Goal: Information Seeking & Learning: Learn about a topic

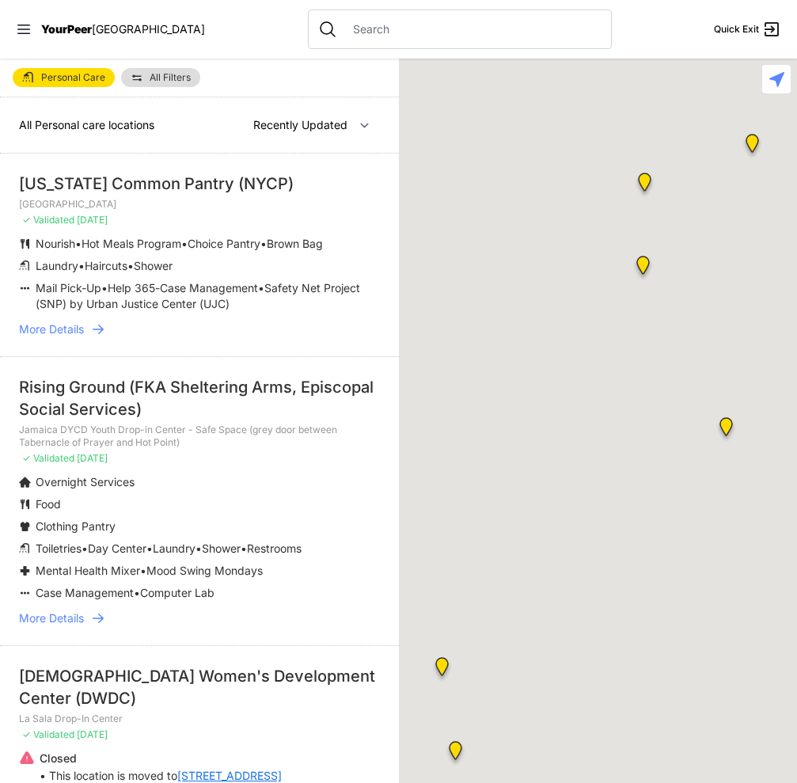
select select "recentlyUpdated"
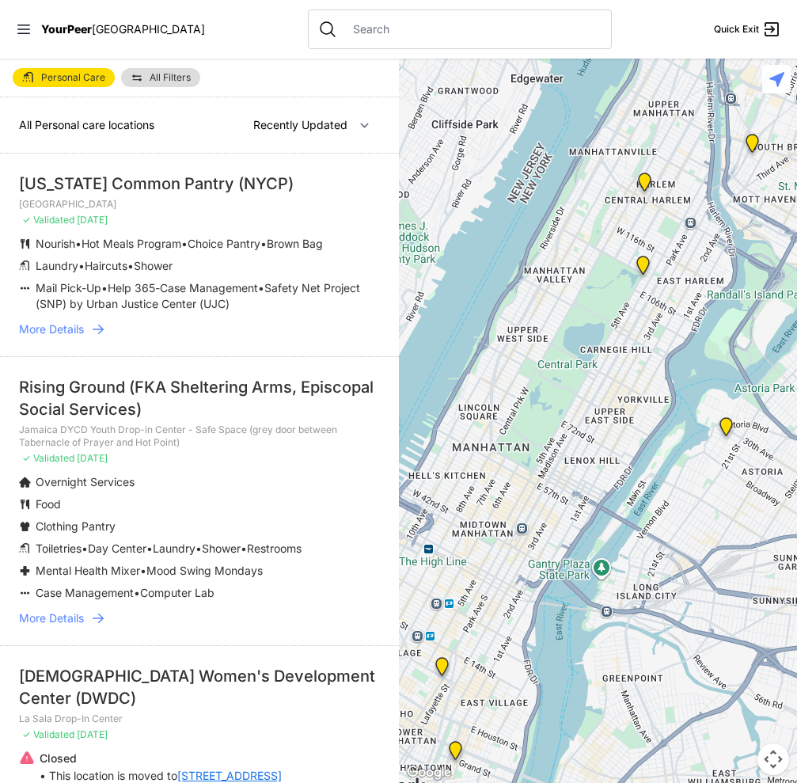
click at [66, 327] on span "More Details" at bounding box center [51, 329] width 65 height 16
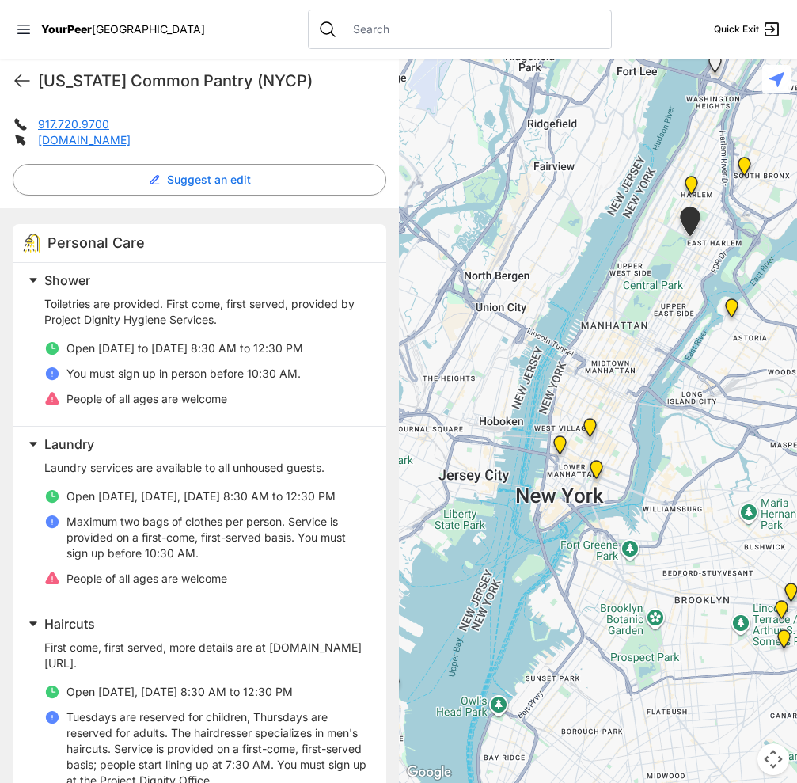
scroll to position [360, 0]
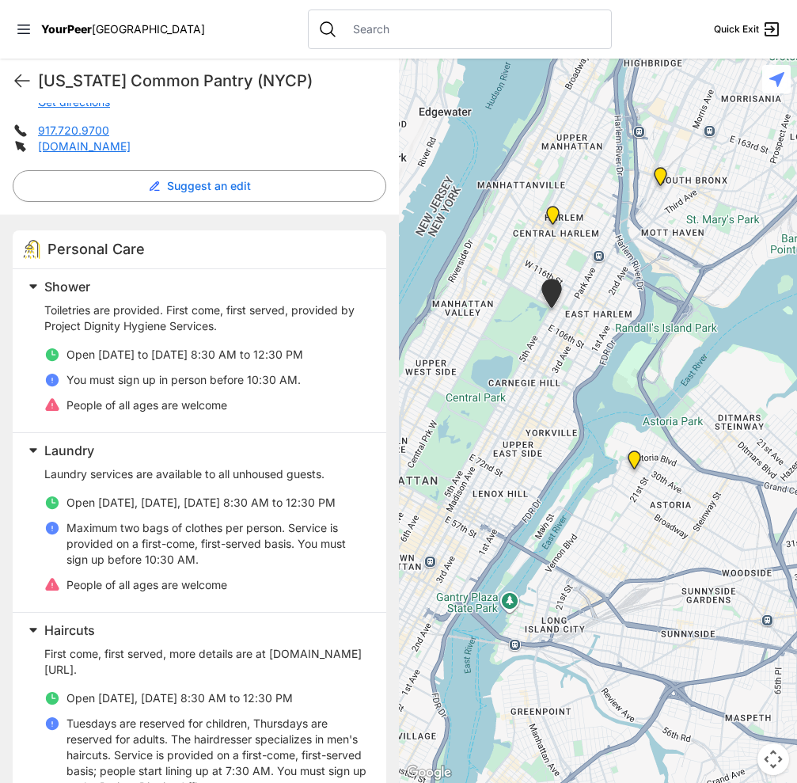
drag, startPoint x: 688, startPoint y: 317, endPoint x: 572, endPoint y: 484, distance: 203.6
click at [574, 487] on div at bounding box center [598, 421] width 399 height 724
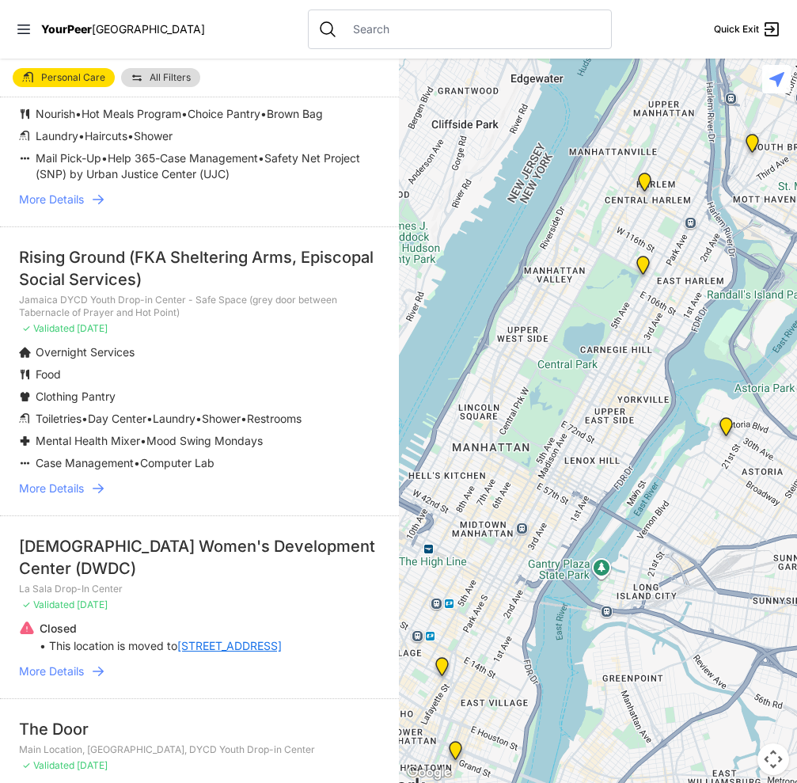
scroll to position [158, 0]
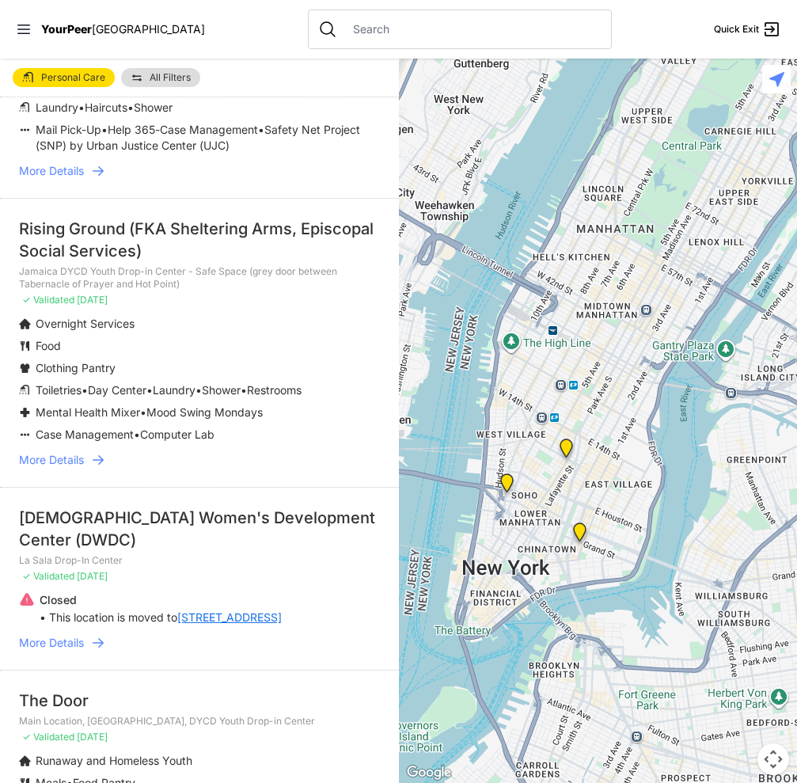
click at [565, 448] on img "Harvey Milk High School" at bounding box center [566, 451] width 20 height 25
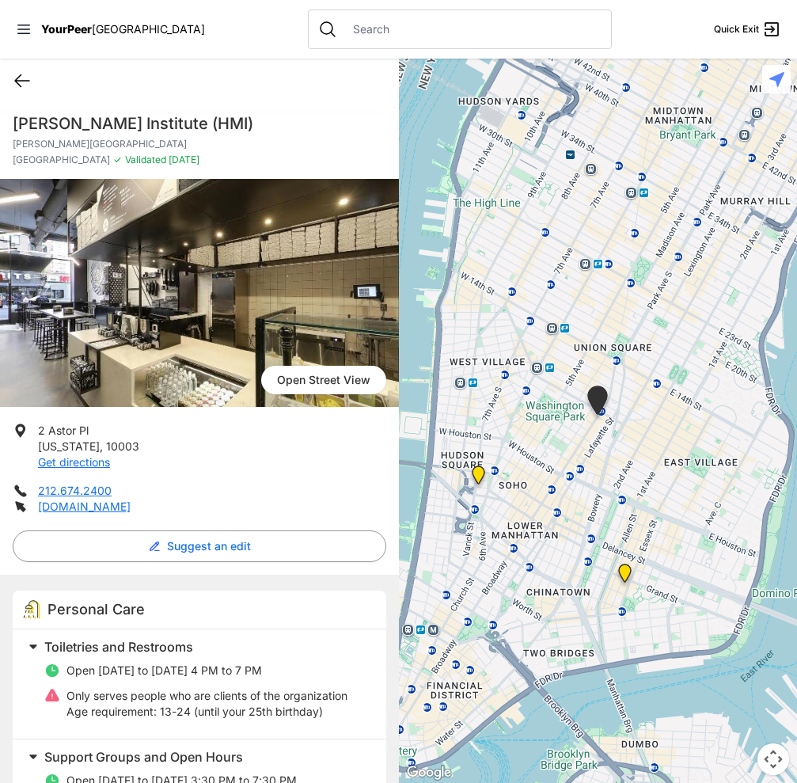
click at [15, 78] on icon at bounding box center [22, 80] width 19 height 19
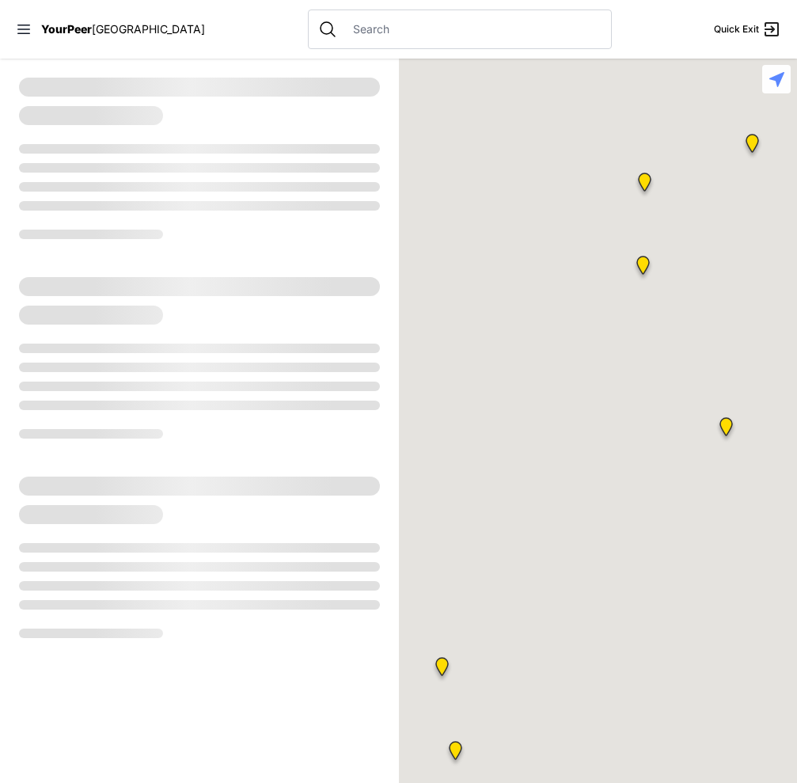
select select "recentlyUpdated"
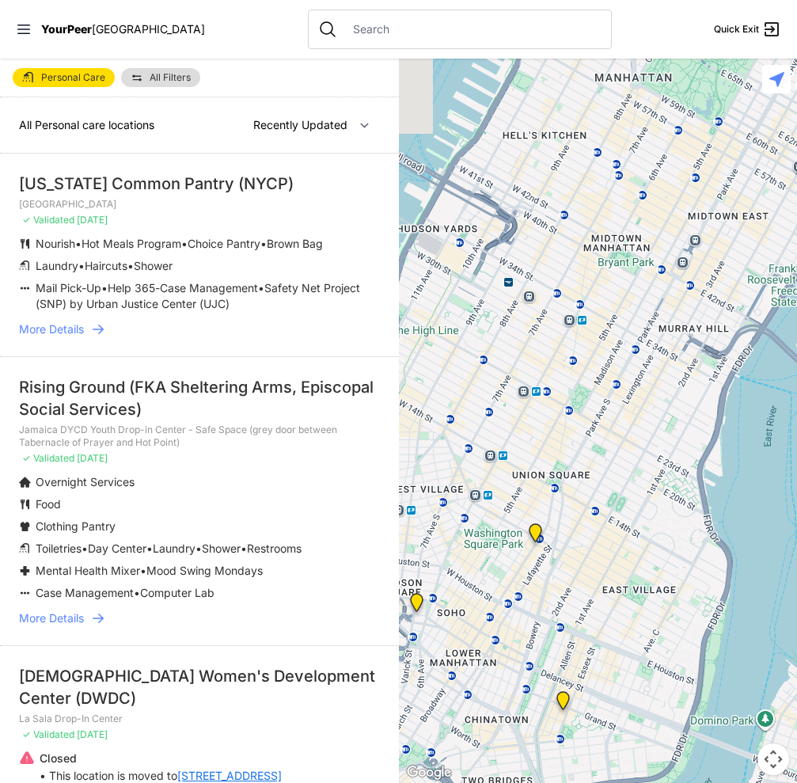
drag, startPoint x: 552, startPoint y: 621, endPoint x: 632, endPoint y: 324, distance: 307.4
click at [632, 324] on div at bounding box center [598, 421] width 399 height 724
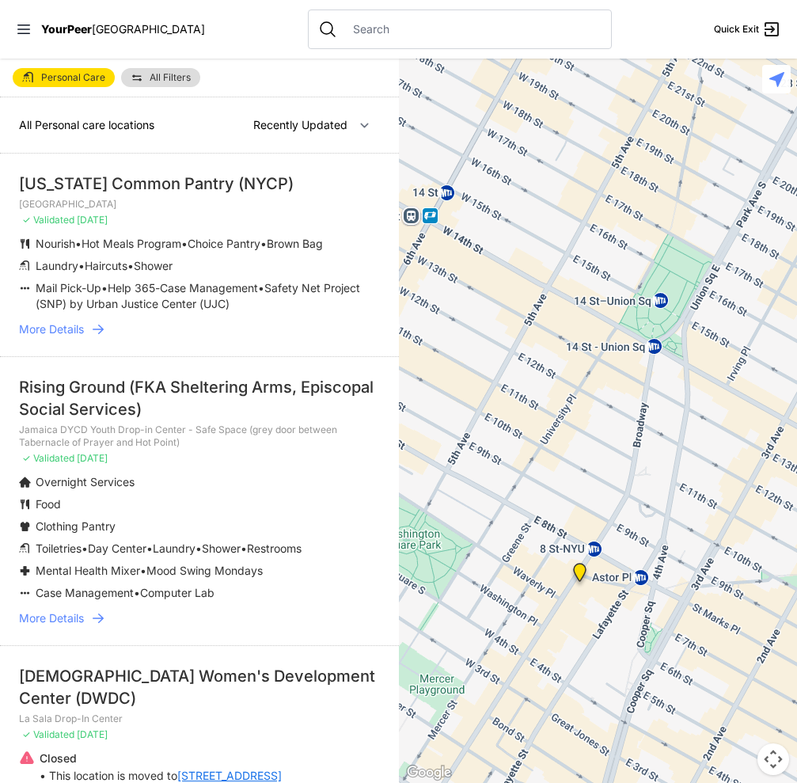
click at [581, 572] on img "Harvey Milk High School" at bounding box center [580, 575] width 20 height 25
click at [582, 575] on img "Harvey Milk High School" at bounding box center [581, 575] width 20 height 25
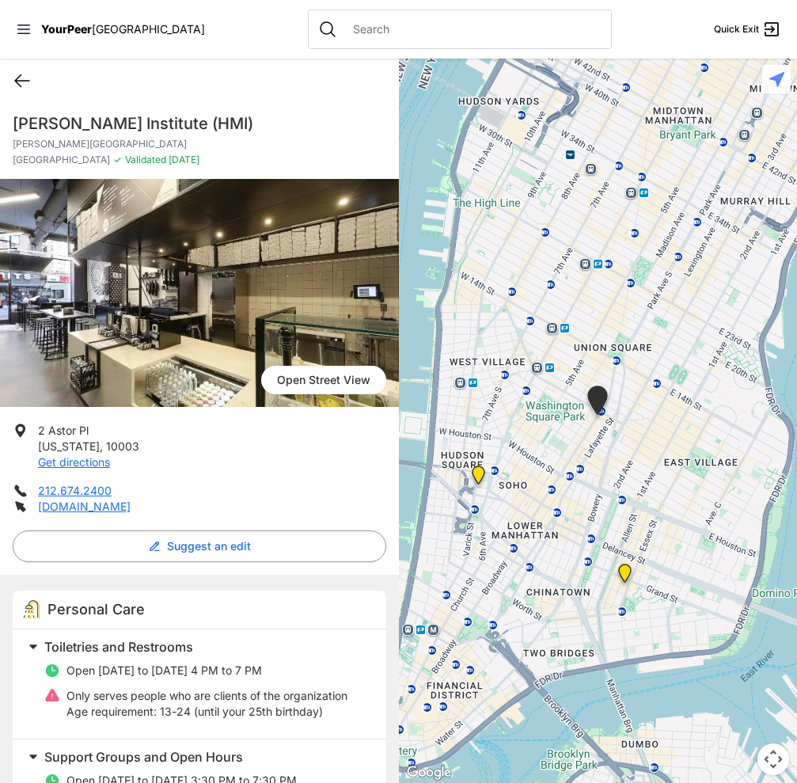
click at [22, 76] on icon at bounding box center [22, 80] width 19 height 19
select select "recentlyUpdated"
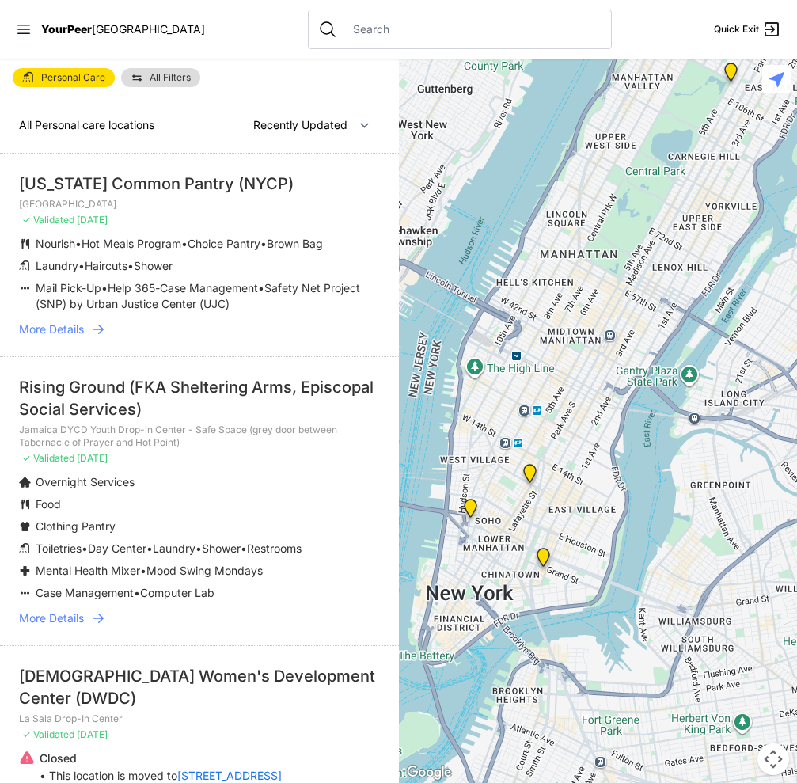
drag, startPoint x: 579, startPoint y: 388, endPoint x: 666, endPoint y: 192, distance: 213.7
click at [666, 192] on div at bounding box center [598, 421] width 399 height 724
